Goal: Information Seeking & Learning: Find specific fact

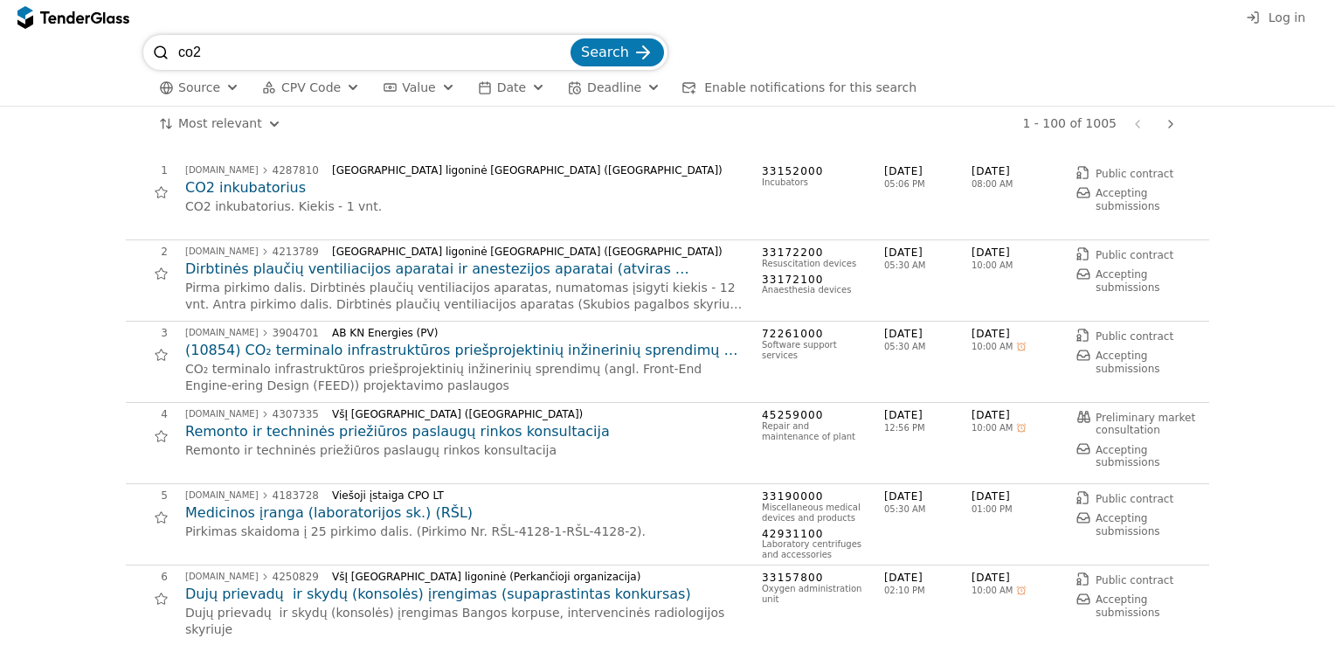
click at [286, 52] on input "co2" at bounding box center [372, 52] width 389 height 35
drag, startPoint x: 326, startPoint y: 46, endPoint x: 61, endPoint y: 28, distance: 265.3
click at [61, 28] on div "Log in co2 Search Source CPV Code Type Buyer Value Date Deadline Enable notific…" at bounding box center [667, 322] width 1335 height 645
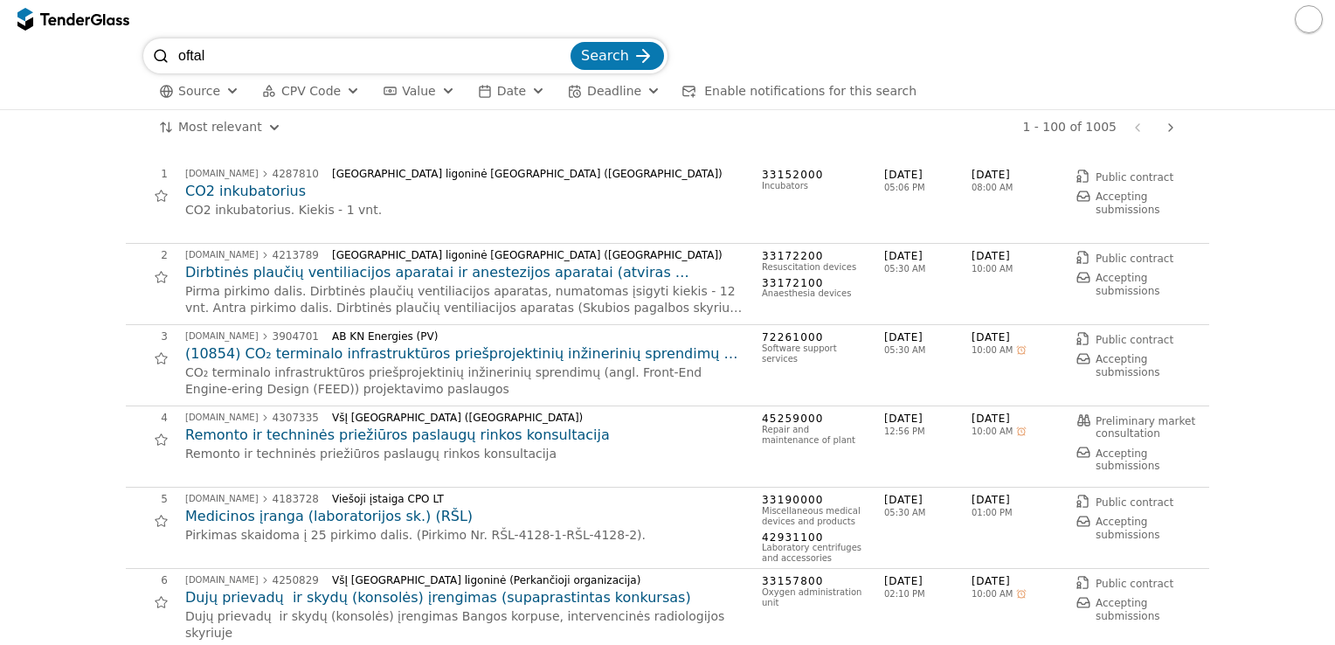
type input "oftal"
click at [570, 42] on button "Search" at bounding box center [616, 56] width 93 height 28
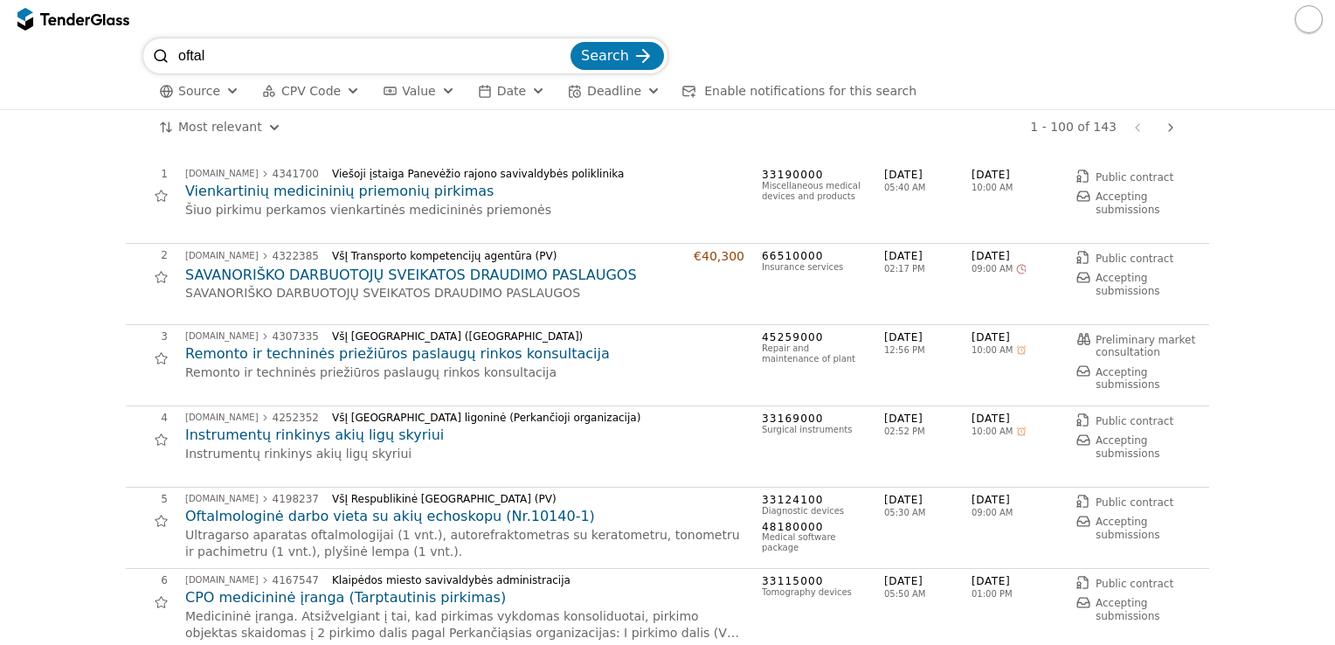
click at [434, 513] on h2 "Oftalmologinė darbo vieta su akių echoskopu (Nr.10140-1)" at bounding box center [464, 516] width 559 height 19
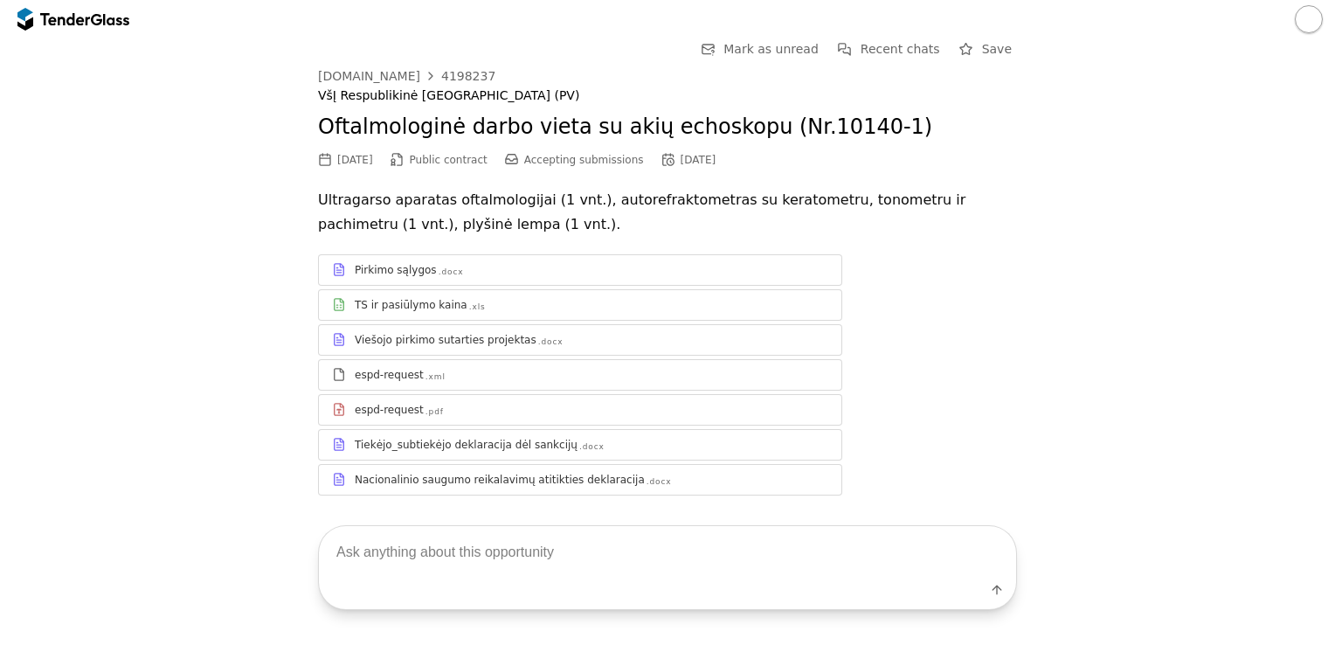
click at [386, 306] on div "TS ir pasiūlymo kaina" at bounding box center [411, 305] width 113 height 14
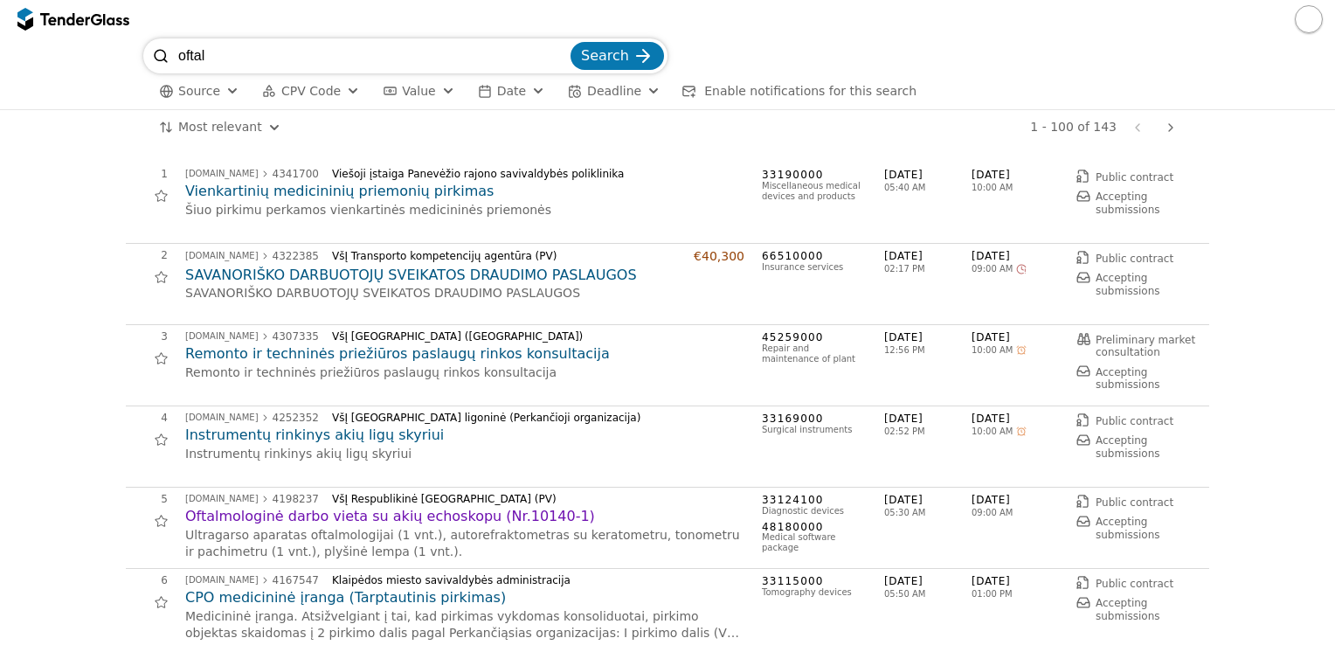
drag, startPoint x: 269, startPoint y: 65, endPoint x: 146, endPoint y: 54, distance: 123.6
click at [146, 54] on div "oftal Search" at bounding box center [405, 55] width 524 height 35
click at [156, 519] on div at bounding box center [160, 520] width 39 height 39
click at [1306, 28] on button "button" at bounding box center [1309, 19] width 28 height 28
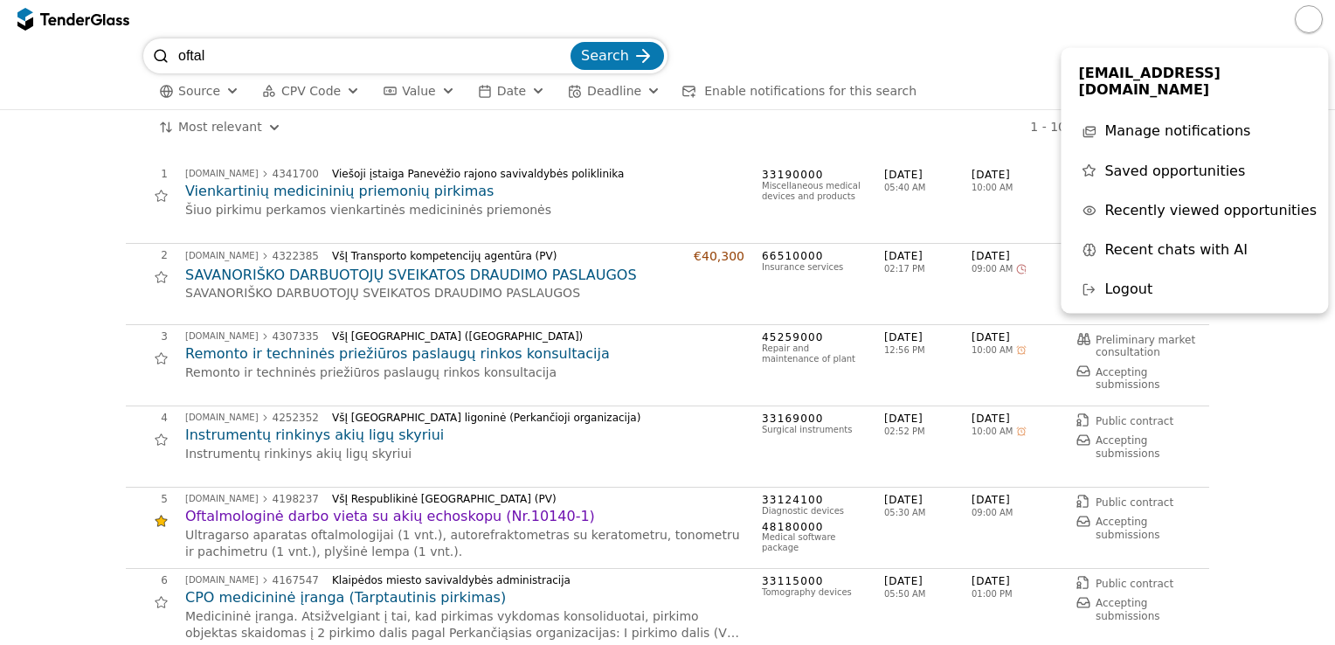
click at [1141, 162] on span "Saved opportunities" at bounding box center [1174, 170] width 141 height 17
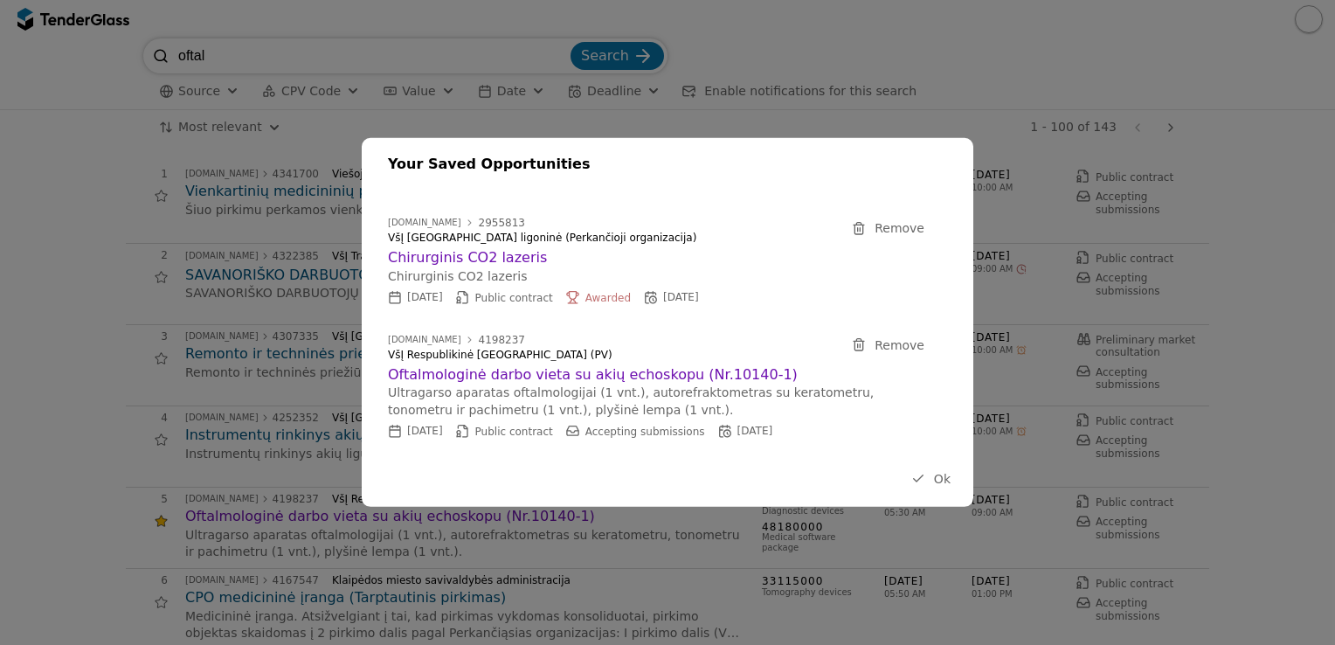
click at [940, 480] on span "Ok" at bounding box center [942, 478] width 17 height 14
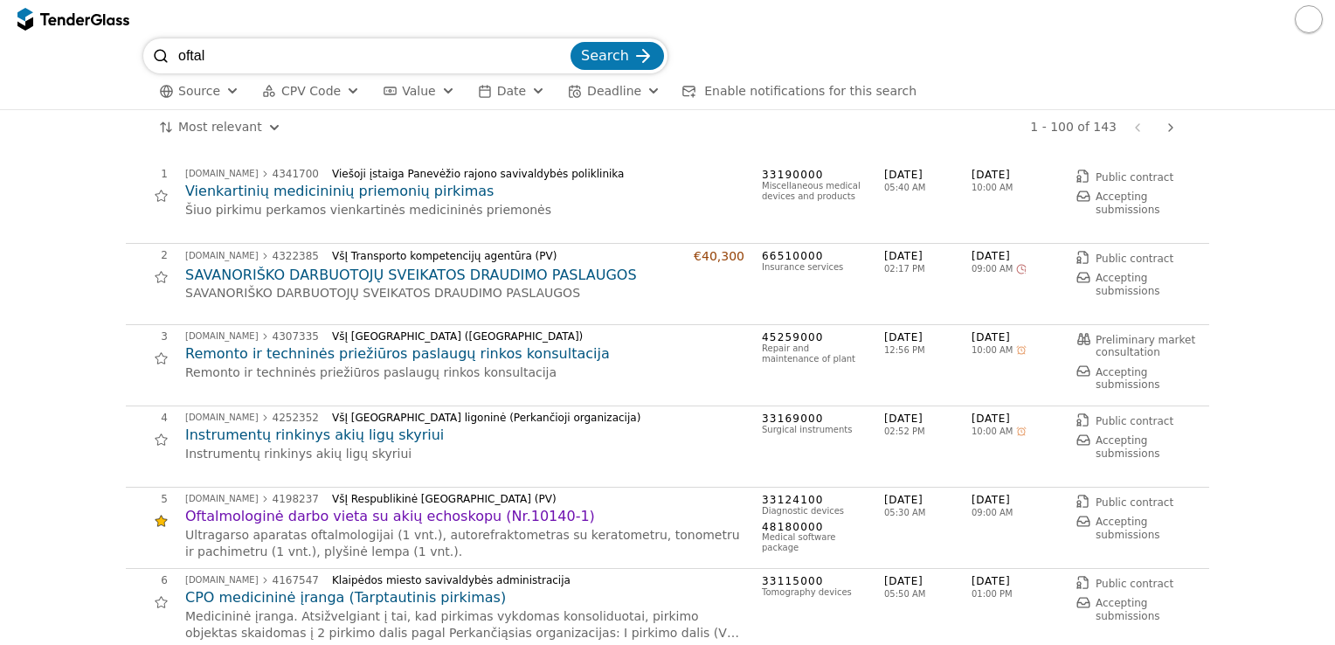
click at [154, 523] on div at bounding box center [160, 520] width 39 height 39
click at [796, 89] on span "Enable notifications for this search" at bounding box center [810, 91] width 212 height 14
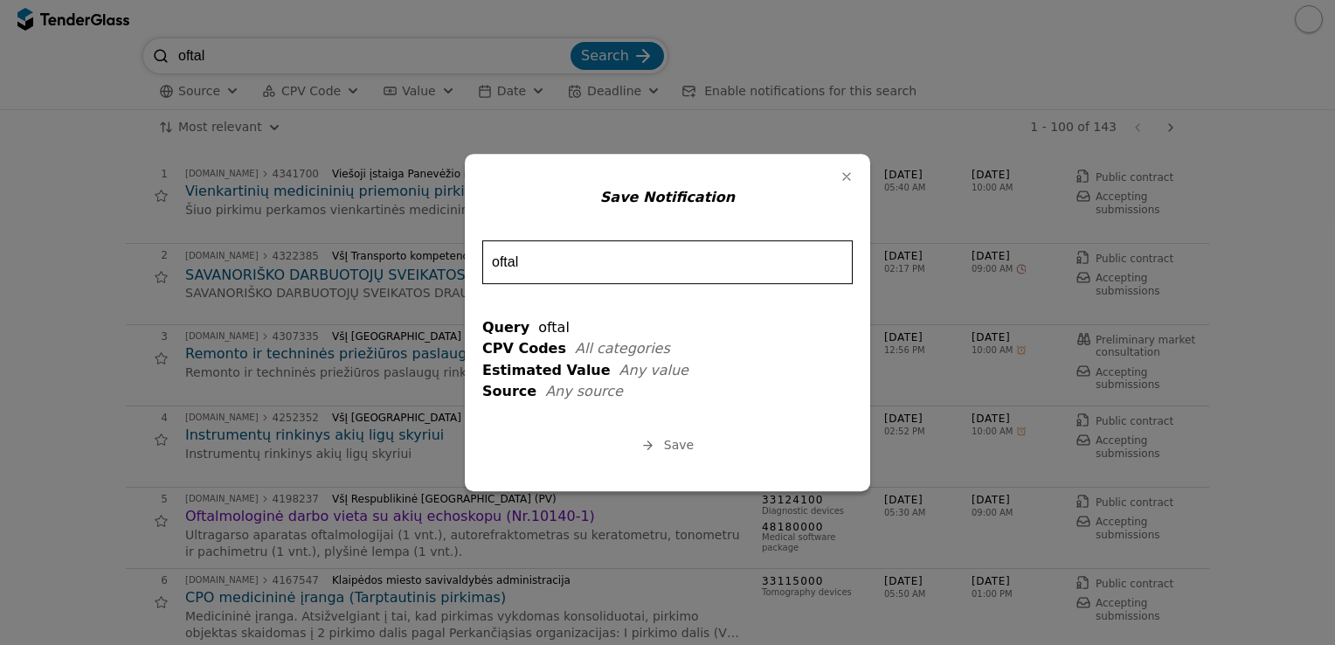
click at [846, 176] on div "button" at bounding box center [846, 176] width 45 height 45
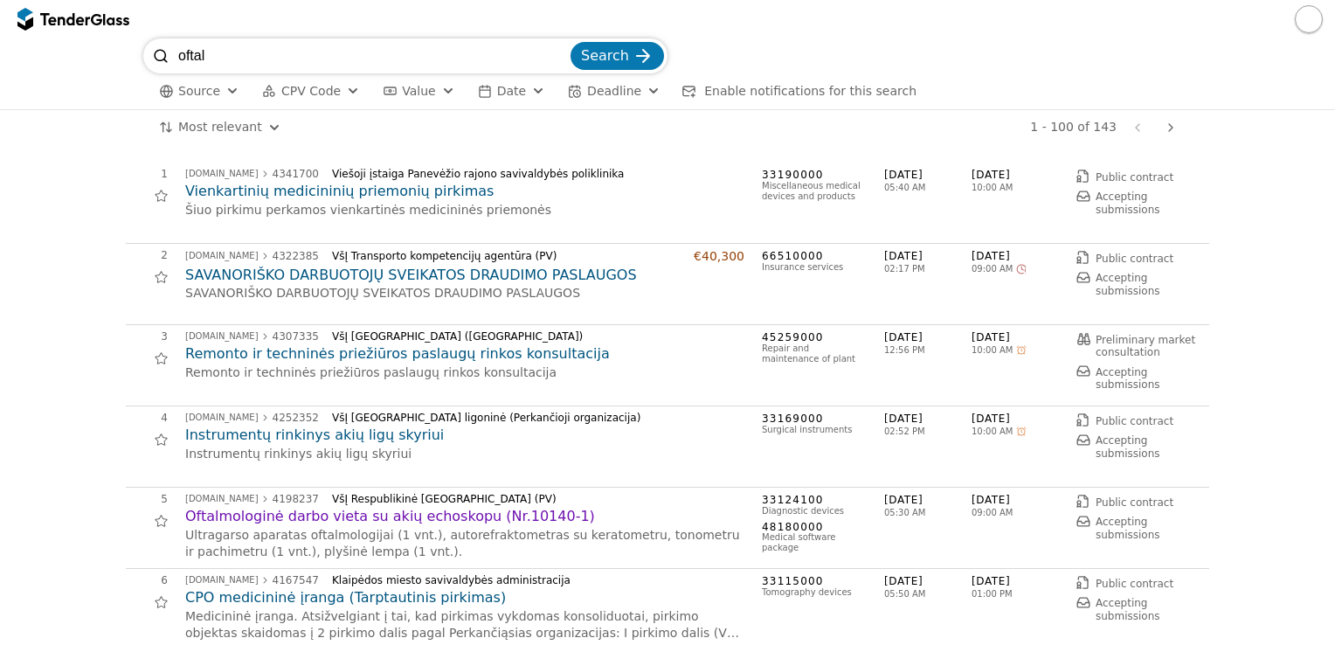
click at [1310, 16] on button "button" at bounding box center [1309, 19] width 28 height 28
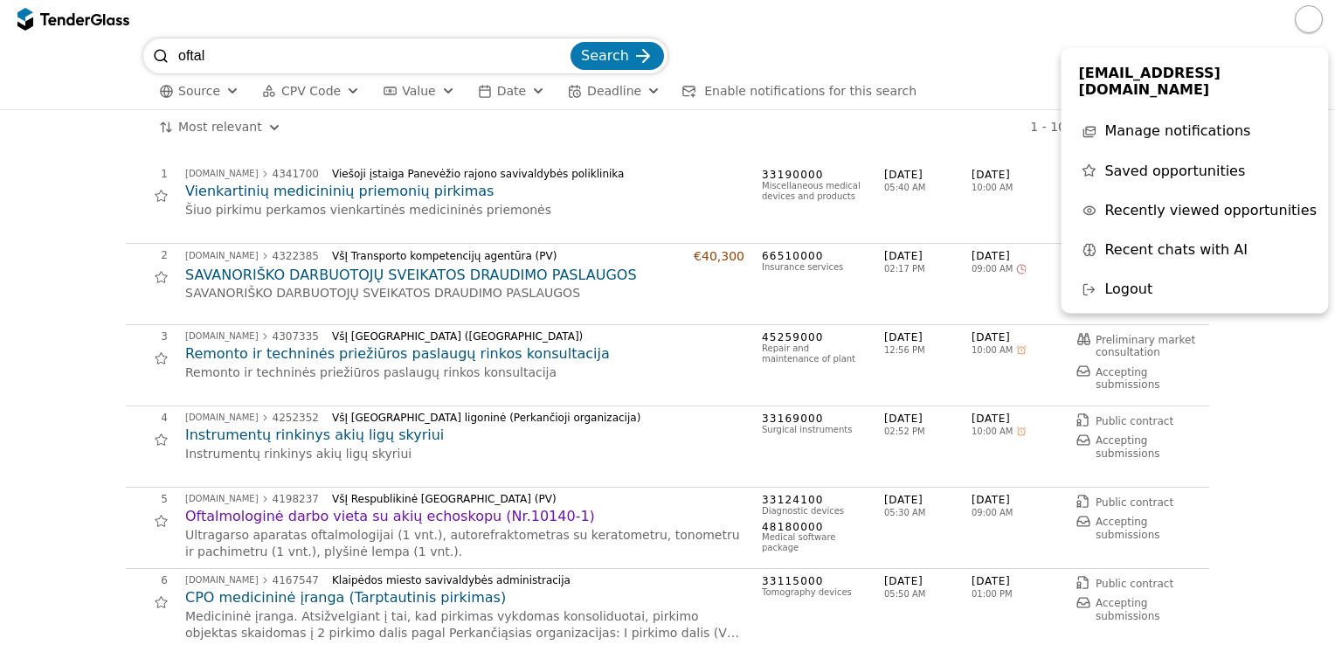
click at [1209, 123] on span "Manage notifications" at bounding box center [1177, 131] width 146 height 17
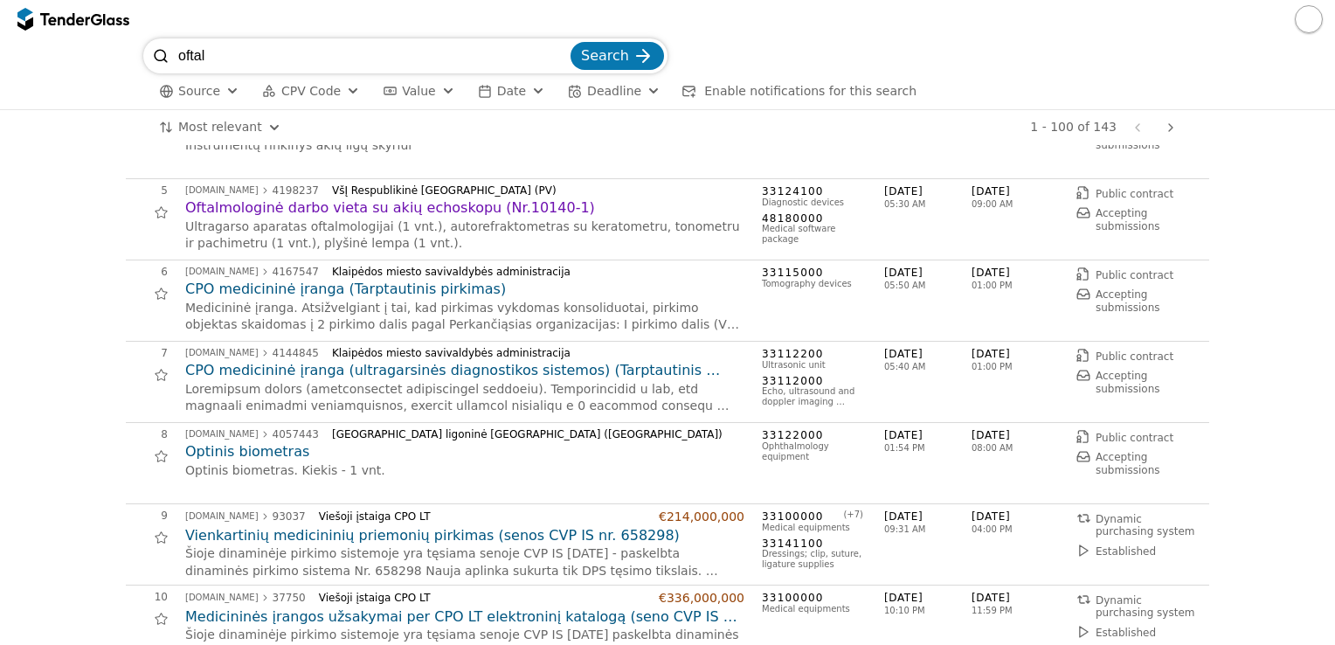
scroll to position [349, 0]
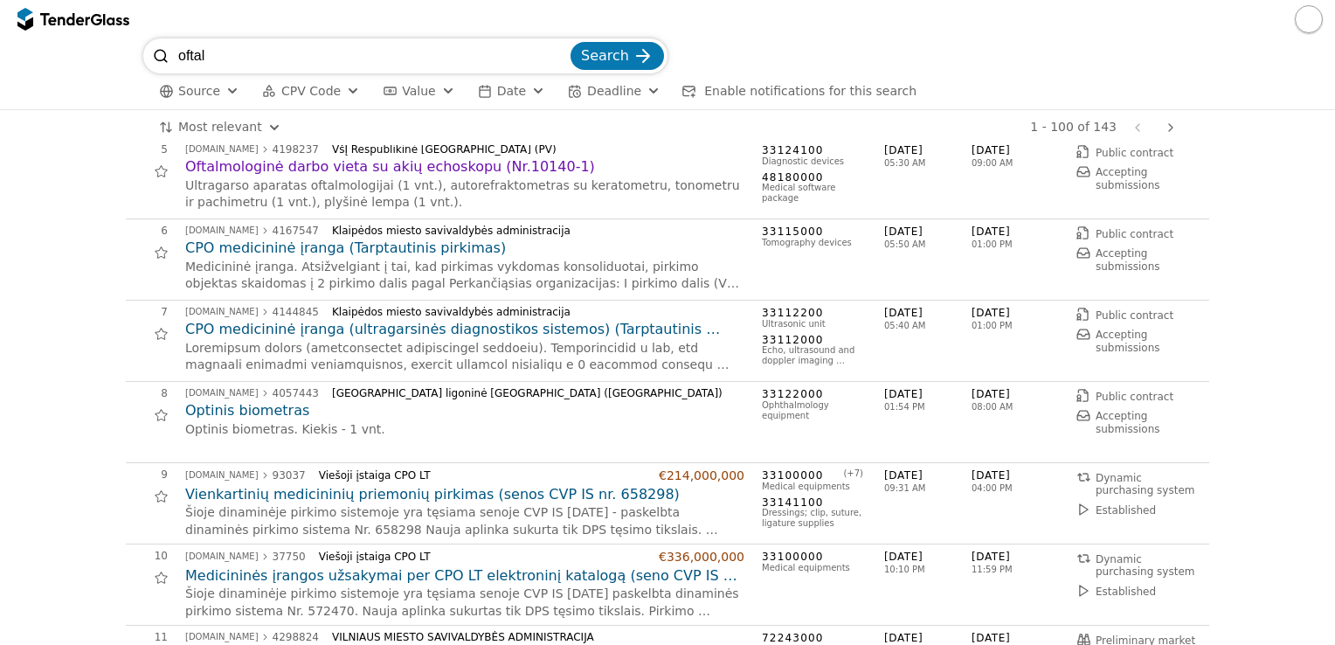
click at [467, 167] on h2 "Oftalmologinė darbo vieta su akių echoskopu (Nr.10140-1)" at bounding box center [464, 166] width 559 height 19
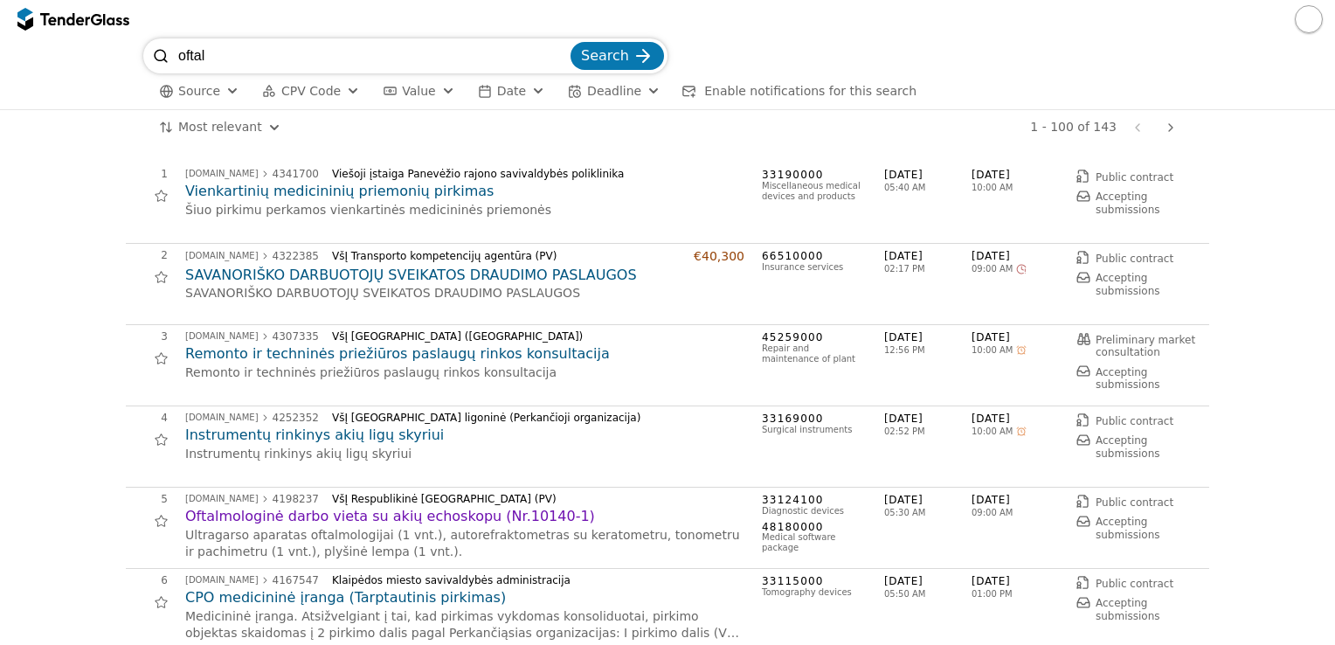
drag, startPoint x: 238, startPoint y: 61, endPoint x: 119, endPoint y: 43, distance: 121.1
click at [119, 43] on div "oftal Search Source CPV Code Type Buyer Value Date Deadline Enable notification…" at bounding box center [667, 73] width 1317 height 71
type input "lor"
click at [570, 42] on button "Search" at bounding box center [616, 56] width 93 height 28
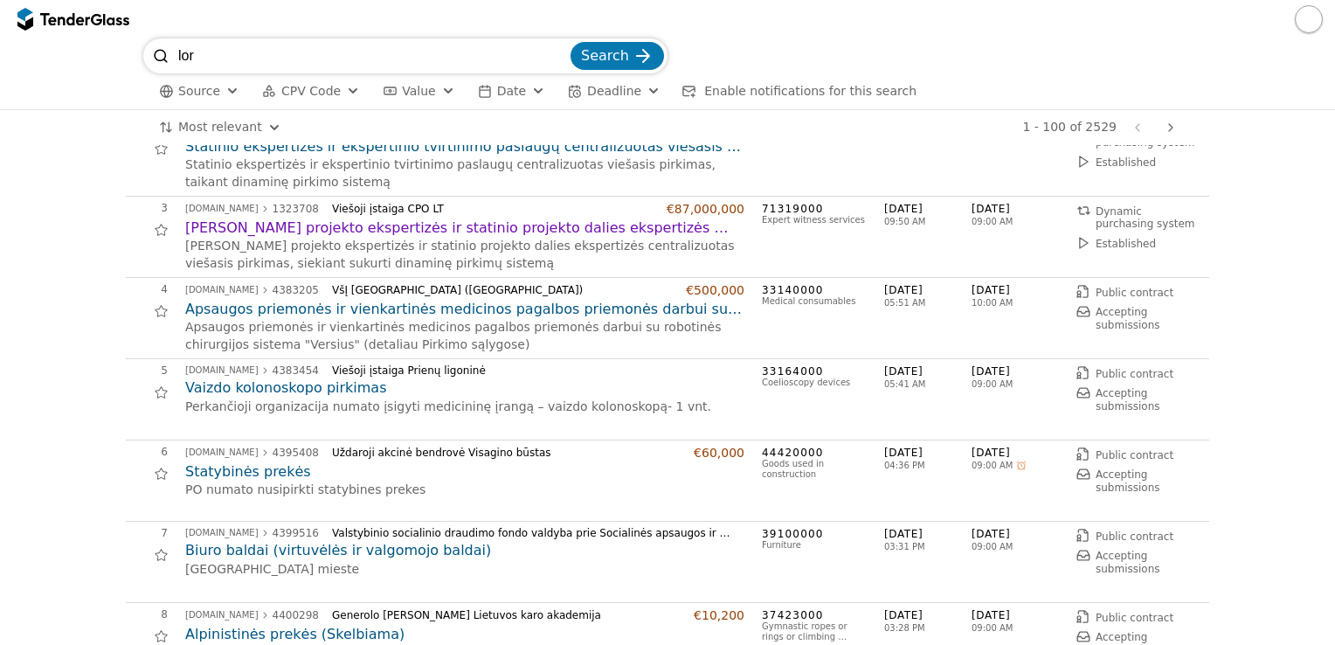
scroll to position [87, 0]
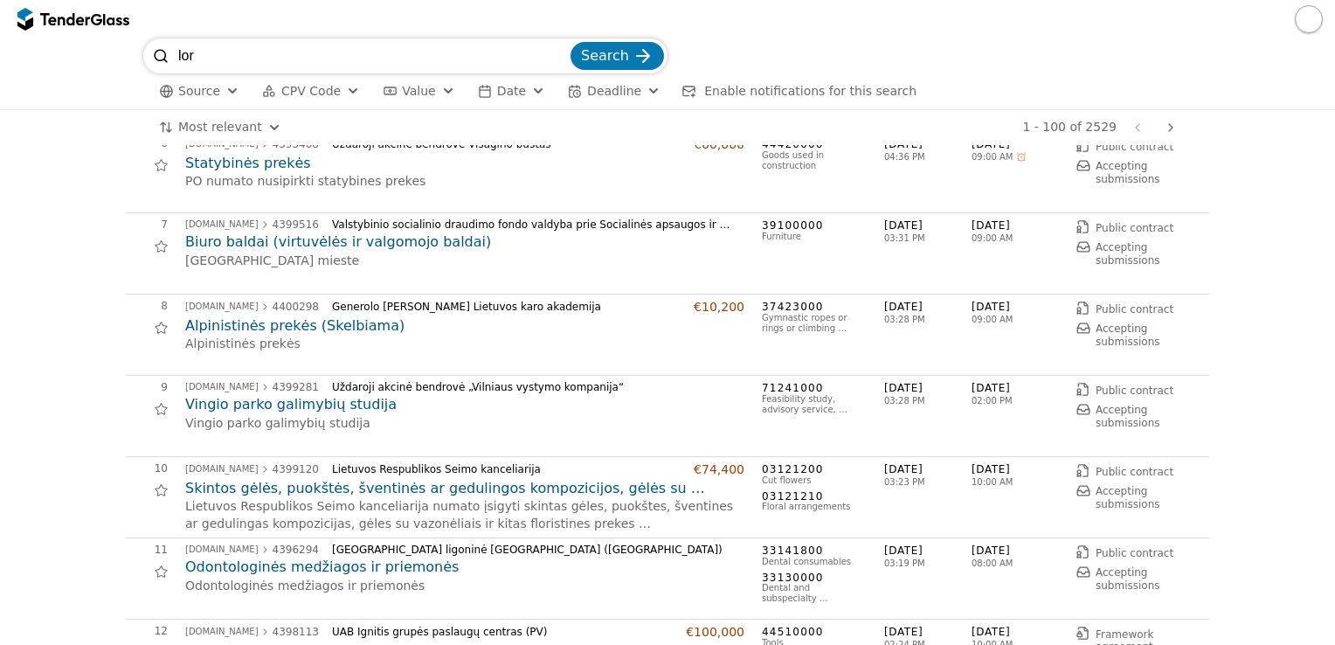
scroll to position [524, 0]
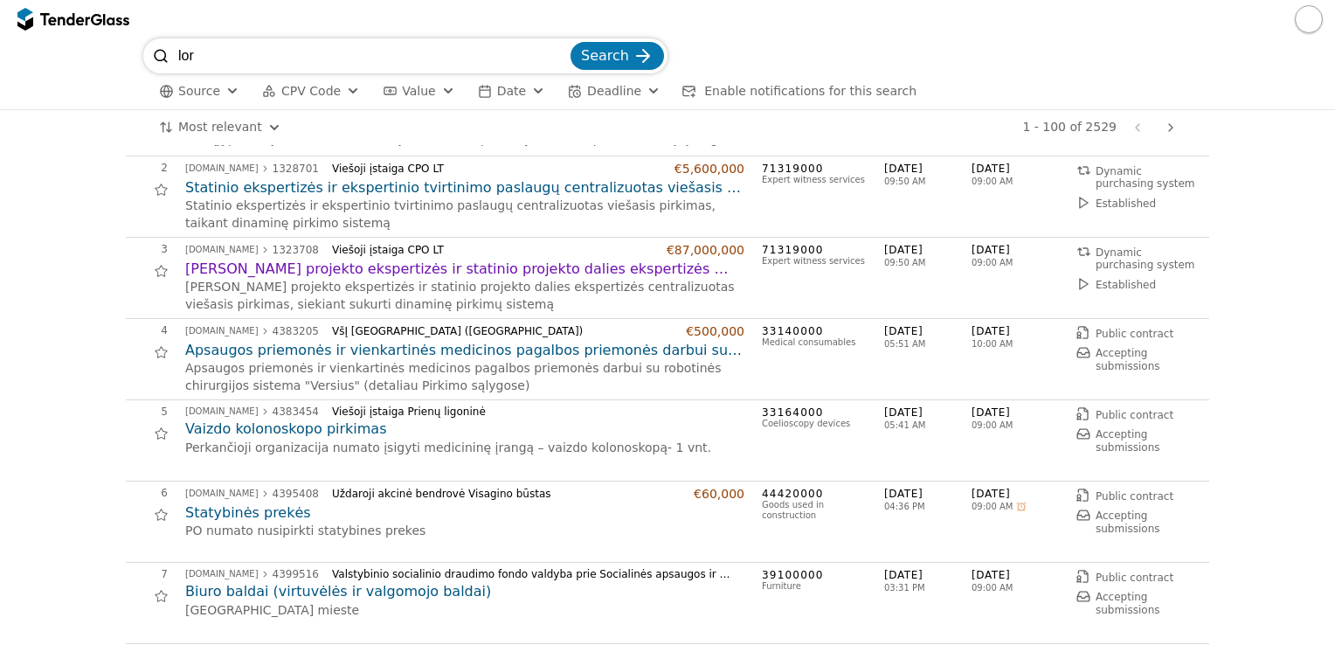
scroll to position [0, 0]
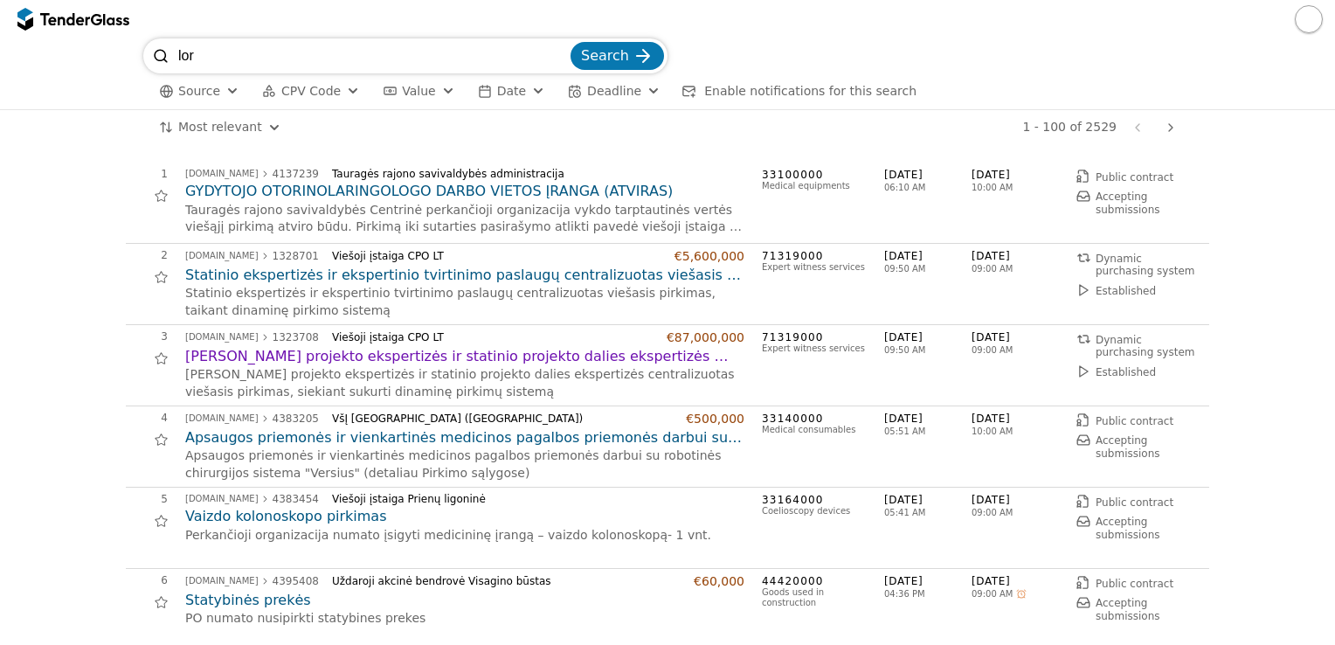
click at [220, 86] on div "button" at bounding box center [232, 90] width 63 height 59
